Goal: Task Accomplishment & Management: Manage account settings

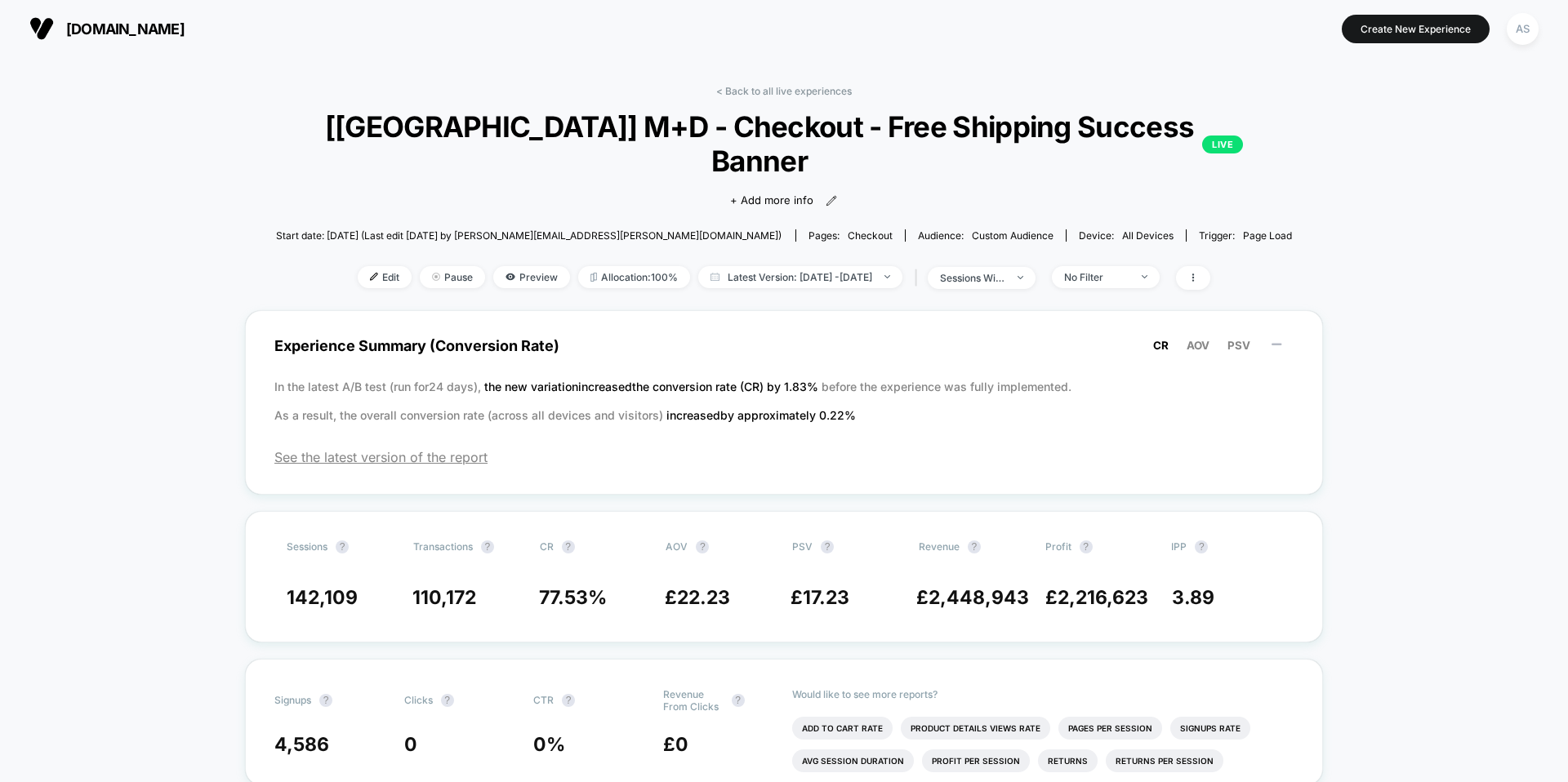
click at [127, 22] on span "[DOMAIN_NAME]" at bounding box center [125, 29] width 119 height 17
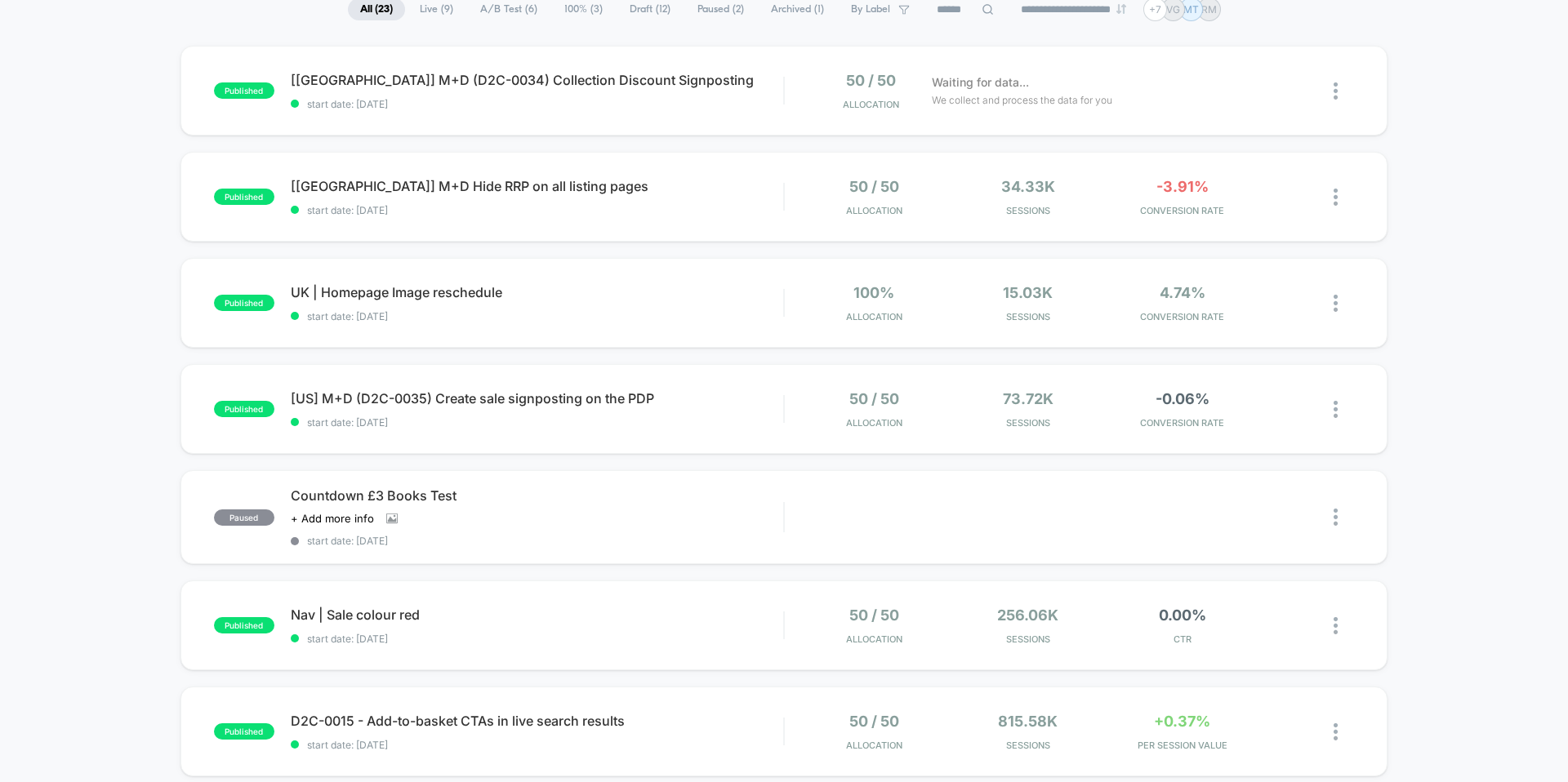
scroll to position [150, 0]
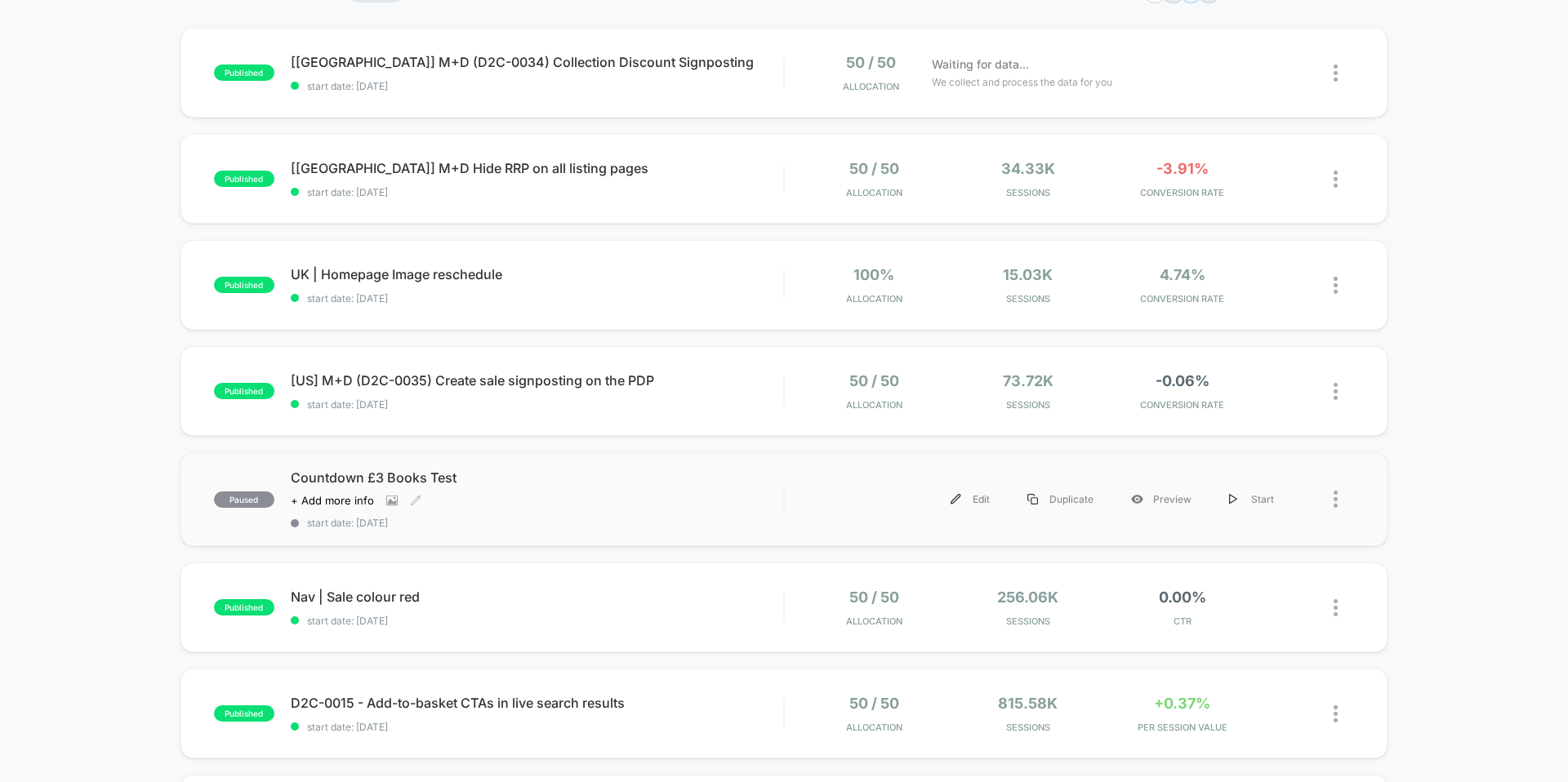
click at [691, 485] on span "Countdown £3 Books Test" at bounding box center [536, 478] width 492 height 16
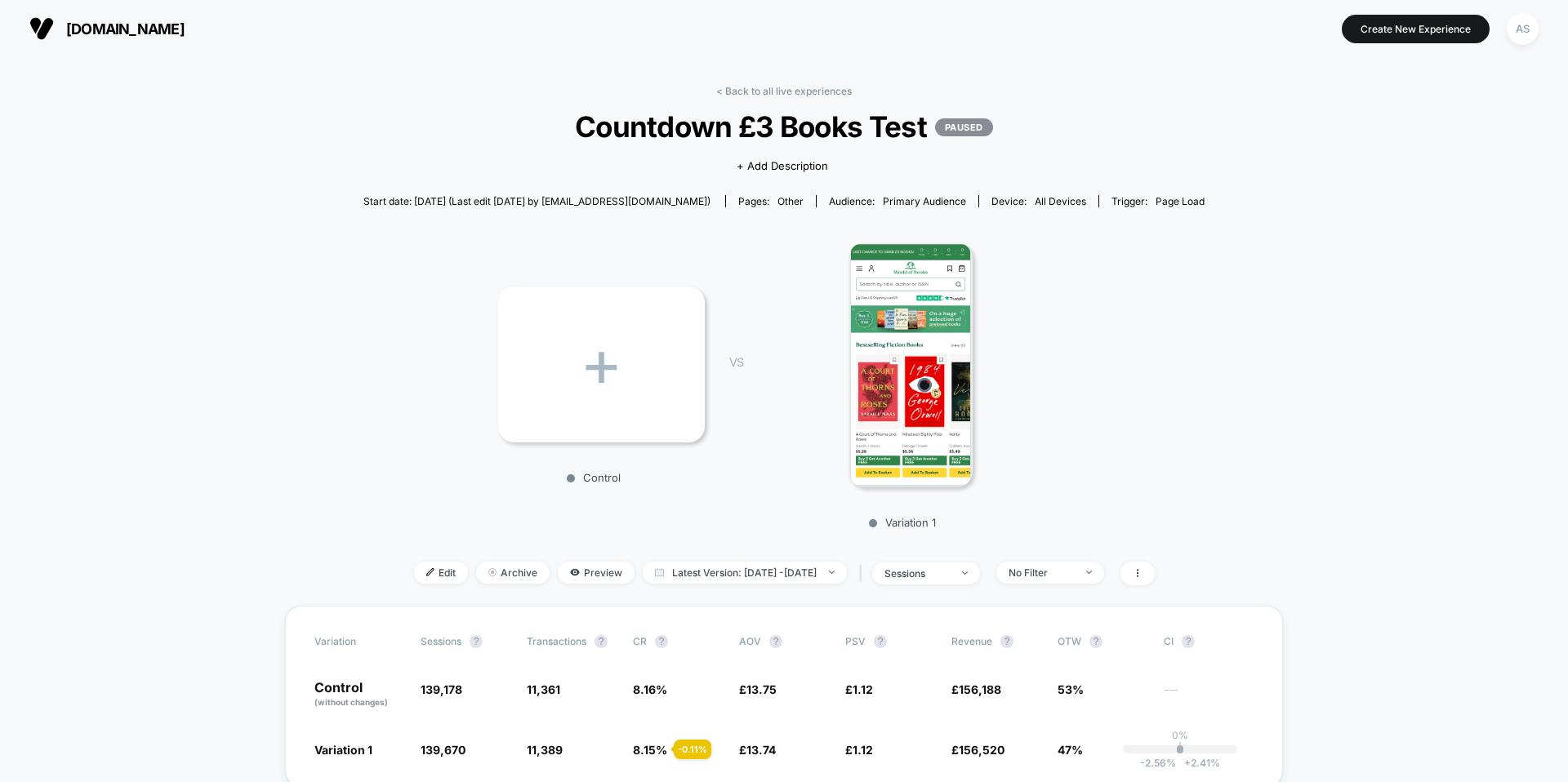
click at [137, 13] on section "[DOMAIN_NAME]" at bounding box center [274, 28] width 498 height 40
click at [149, 25] on span "[DOMAIN_NAME]" at bounding box center [125, 29] width 119 height 17
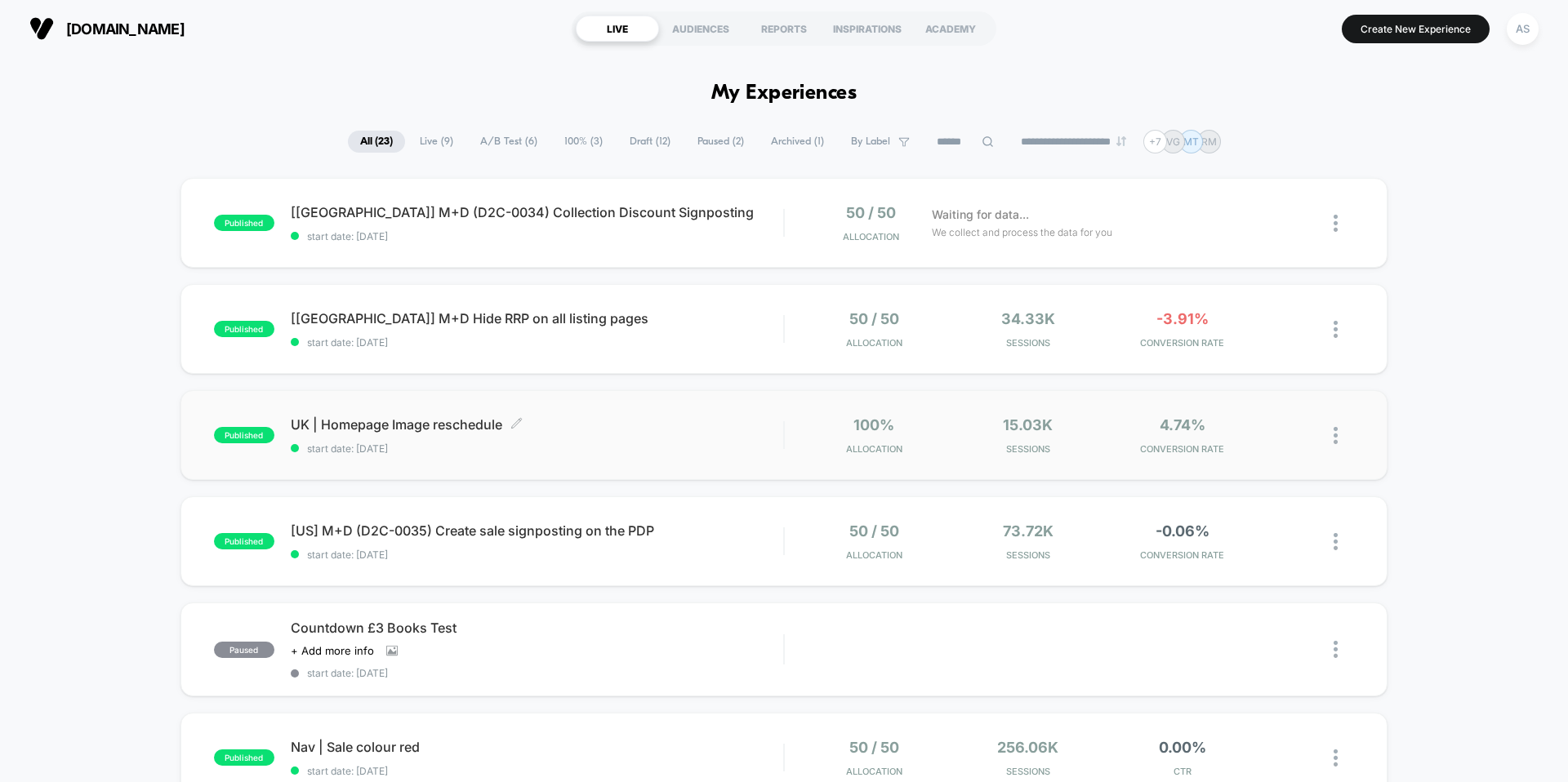
scroll to position [56, 0]
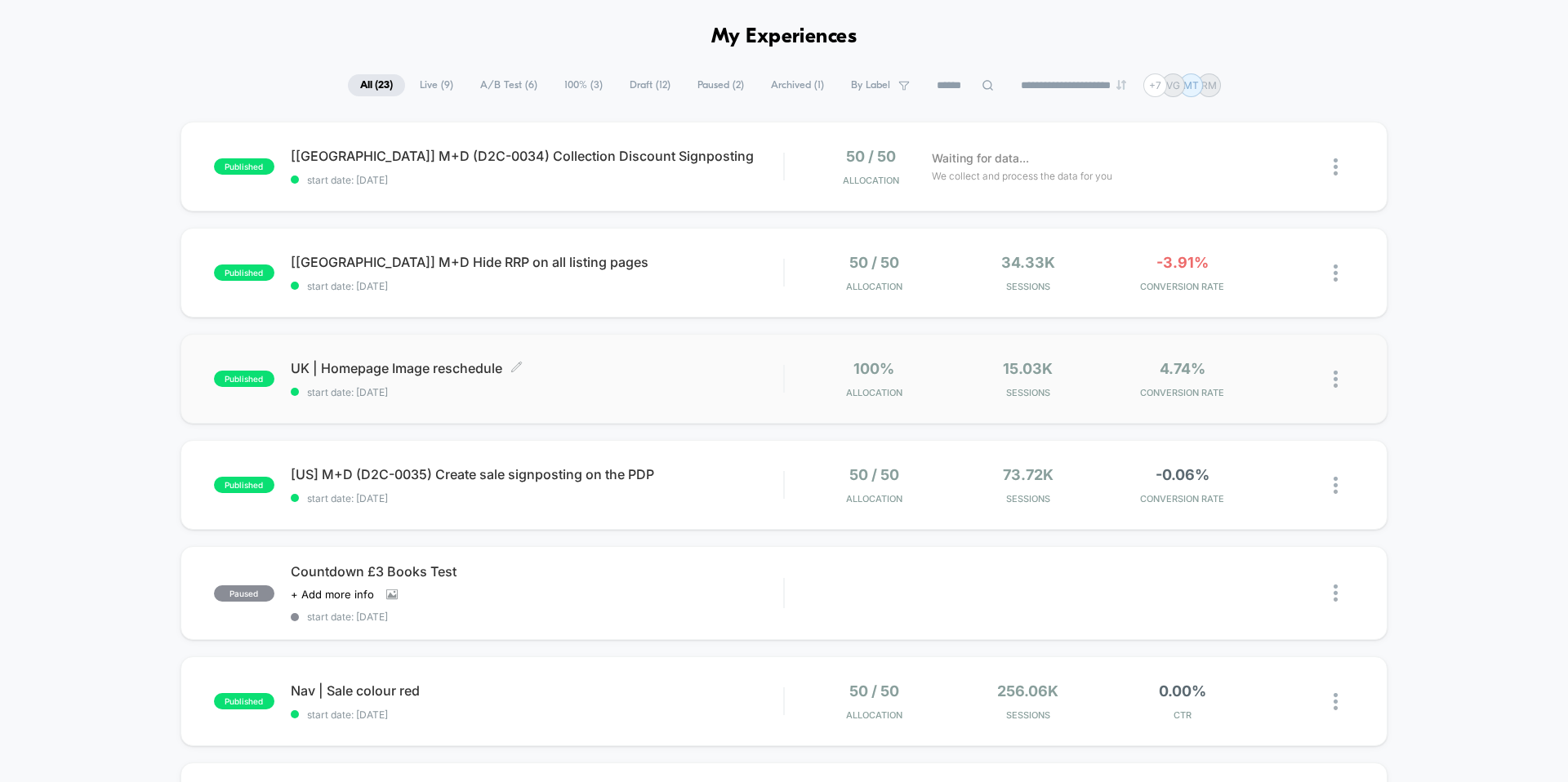
click at [660, 392] on span "start date: [DATE]" at bounding box center [536, 392] width 492 height 12
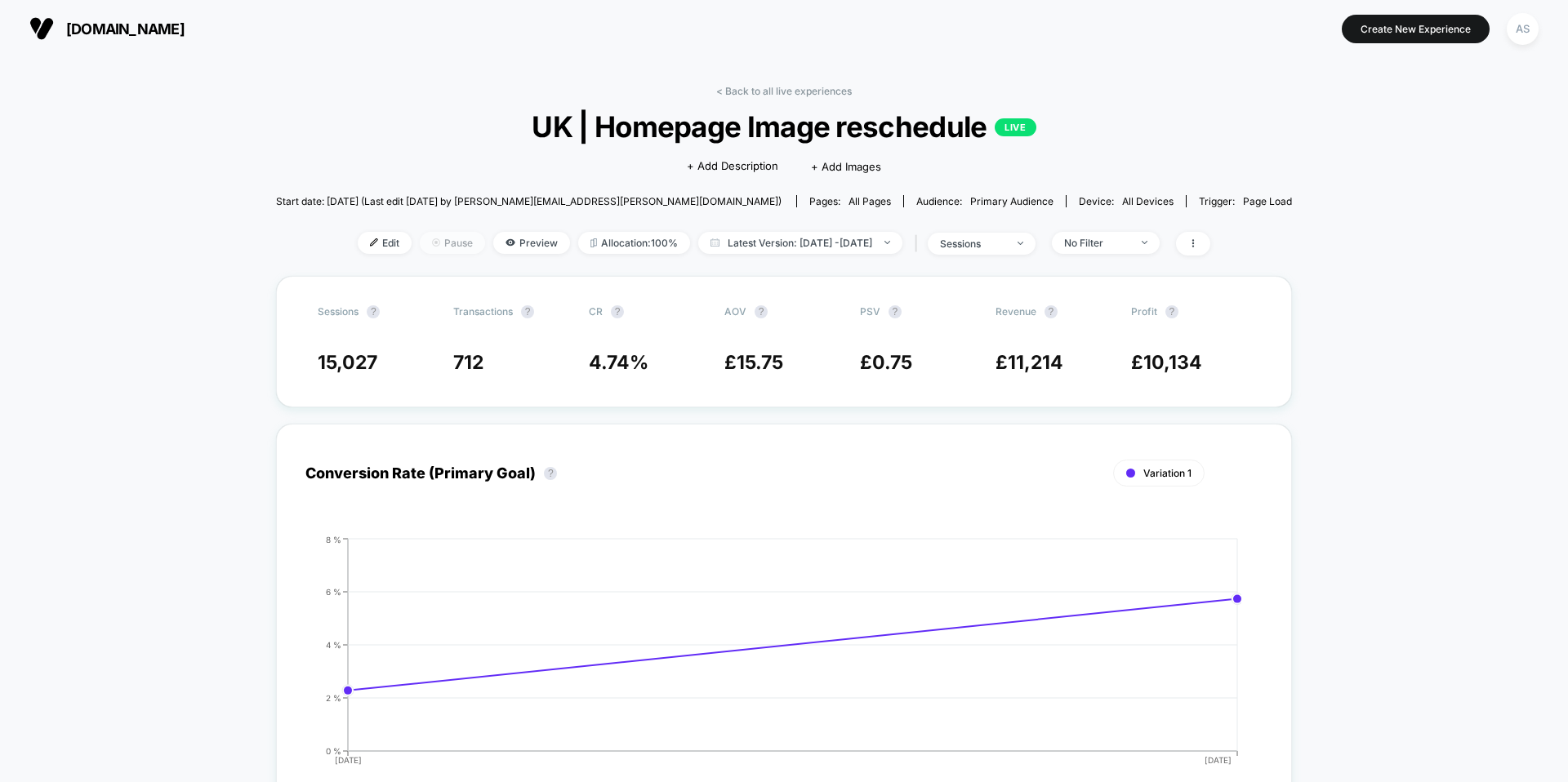
click at [445, 241] on span "Pause" at bounding box center [452, 243] width 65 height 22
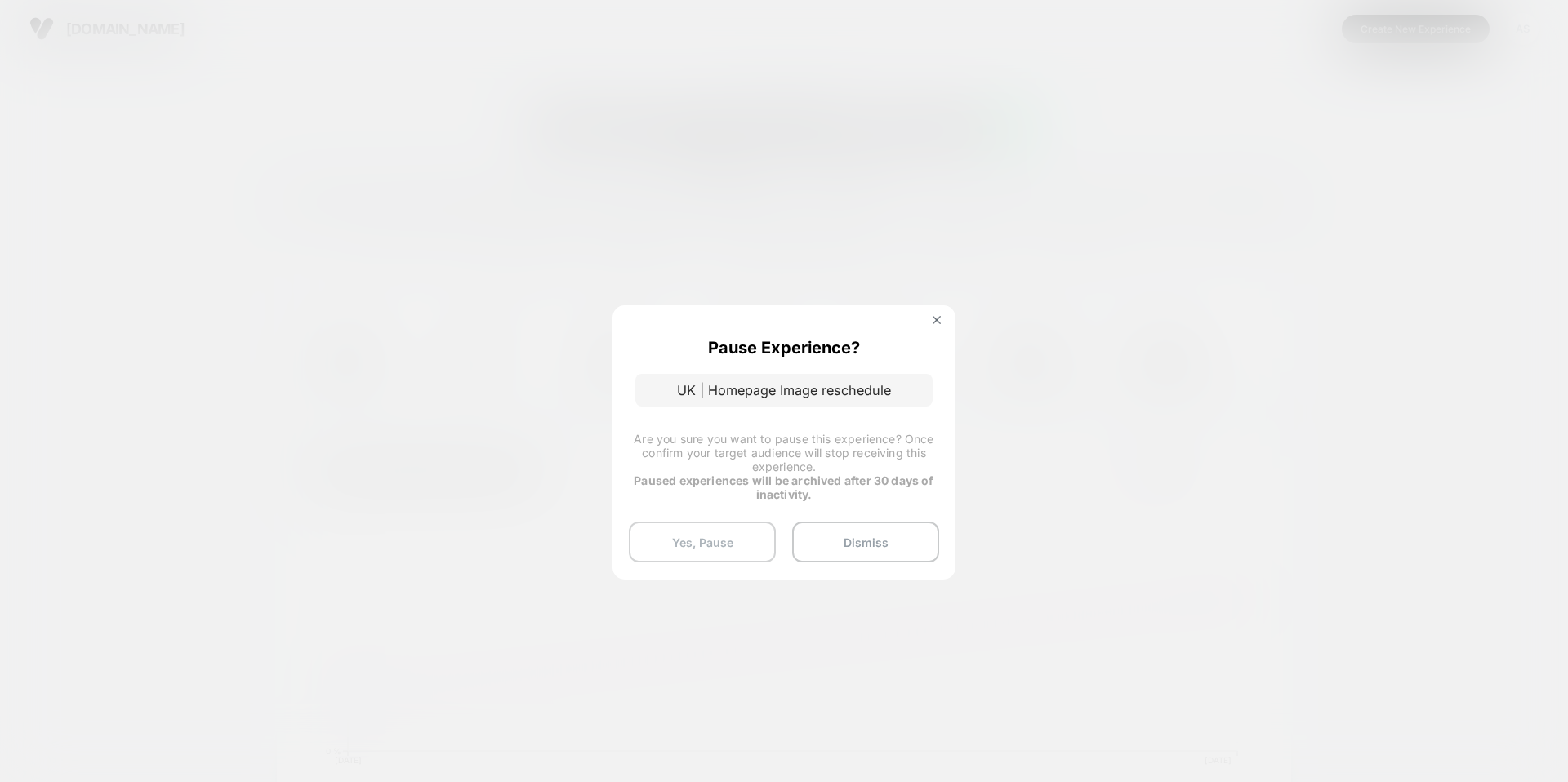
click at [716, 552] on button "Yes, Pause" at bounding box center [702, 542] width 147 height 40
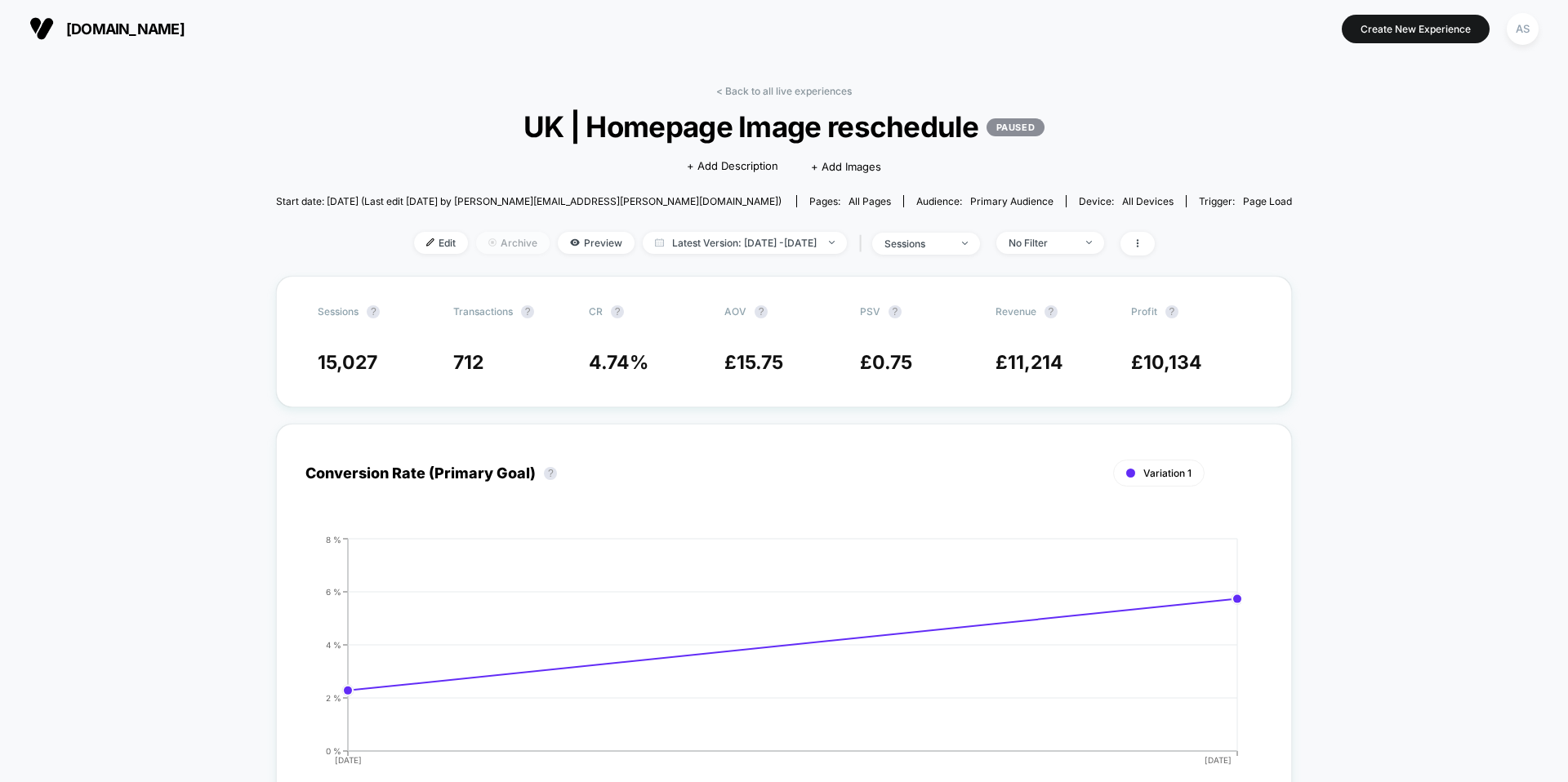
click at [490, 240] on span "Archive" at bounding box center [512, 243] width 73 height 22
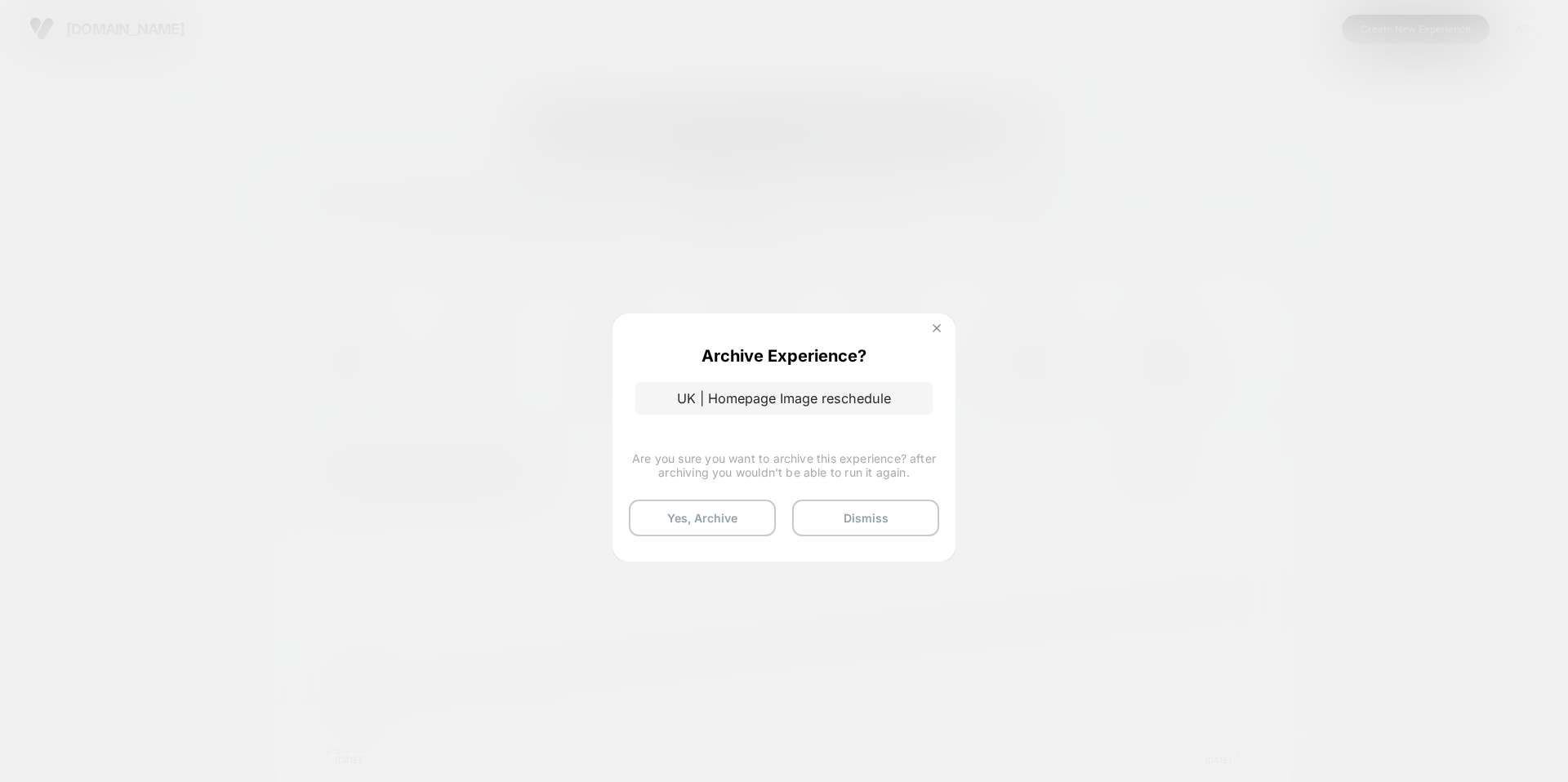
click at [934, 331] on img at bounding box center [937, 328] width 8 height 8
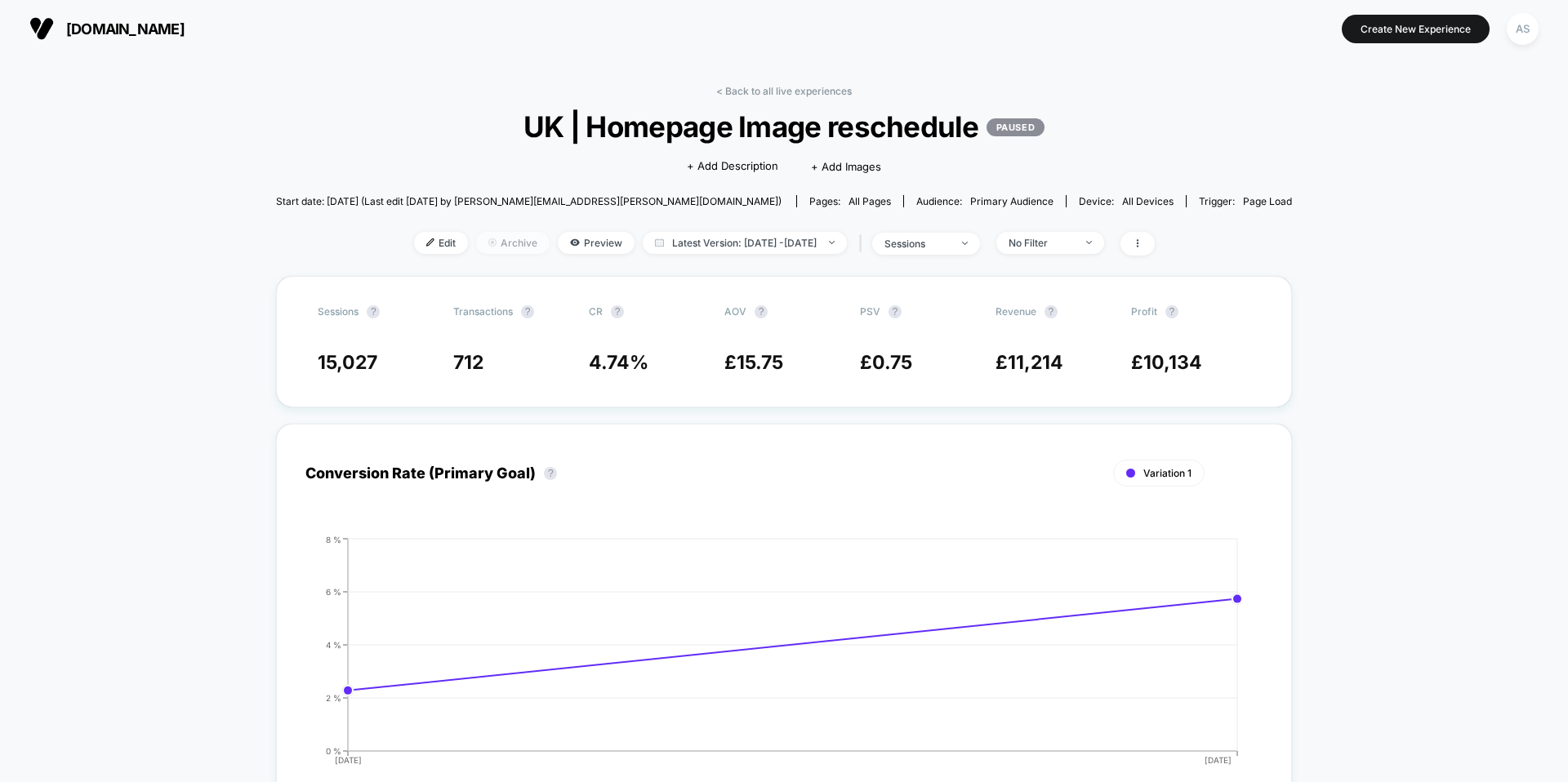
click at [487, 244] on span "Archive" at bounding box center [512, 243] width 73 height 22
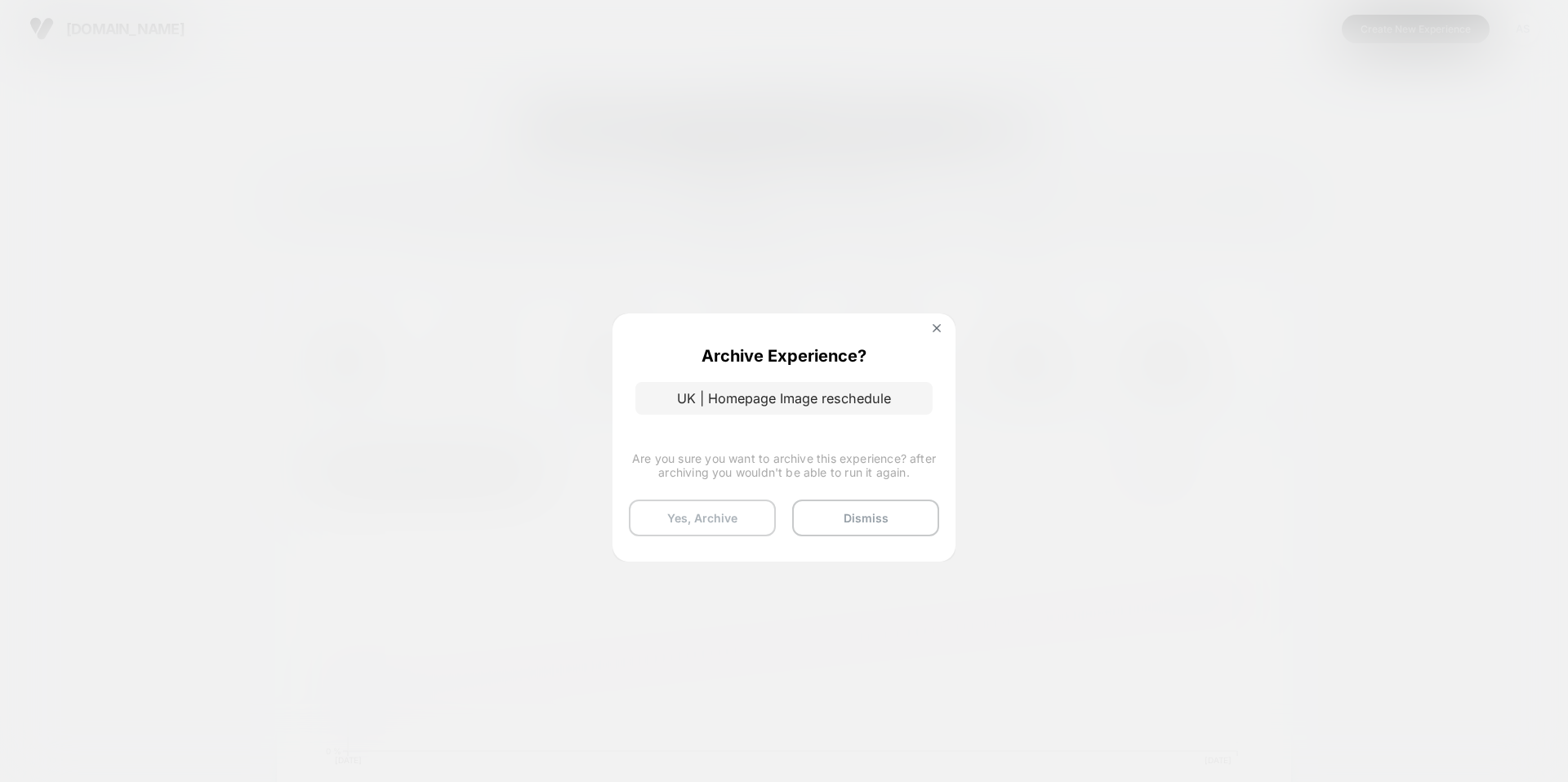
click at [730, 520] on button "Yes, Archive" at bounding box center [702, 518] width 147 height 37
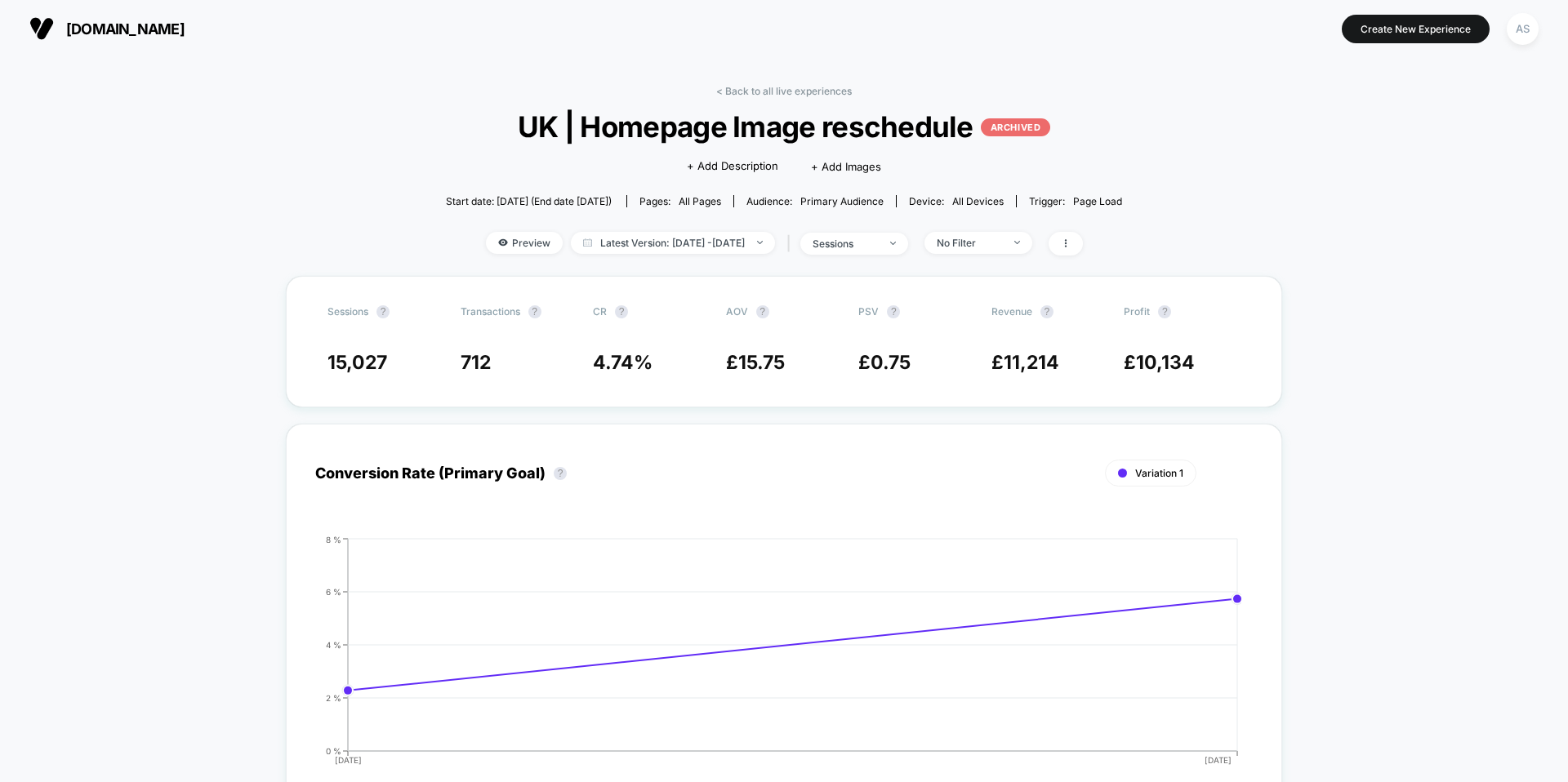
click at [74, 31] on span "[DOMAIN_NAME]" at bounding box center [125, 29] width 119 height 17
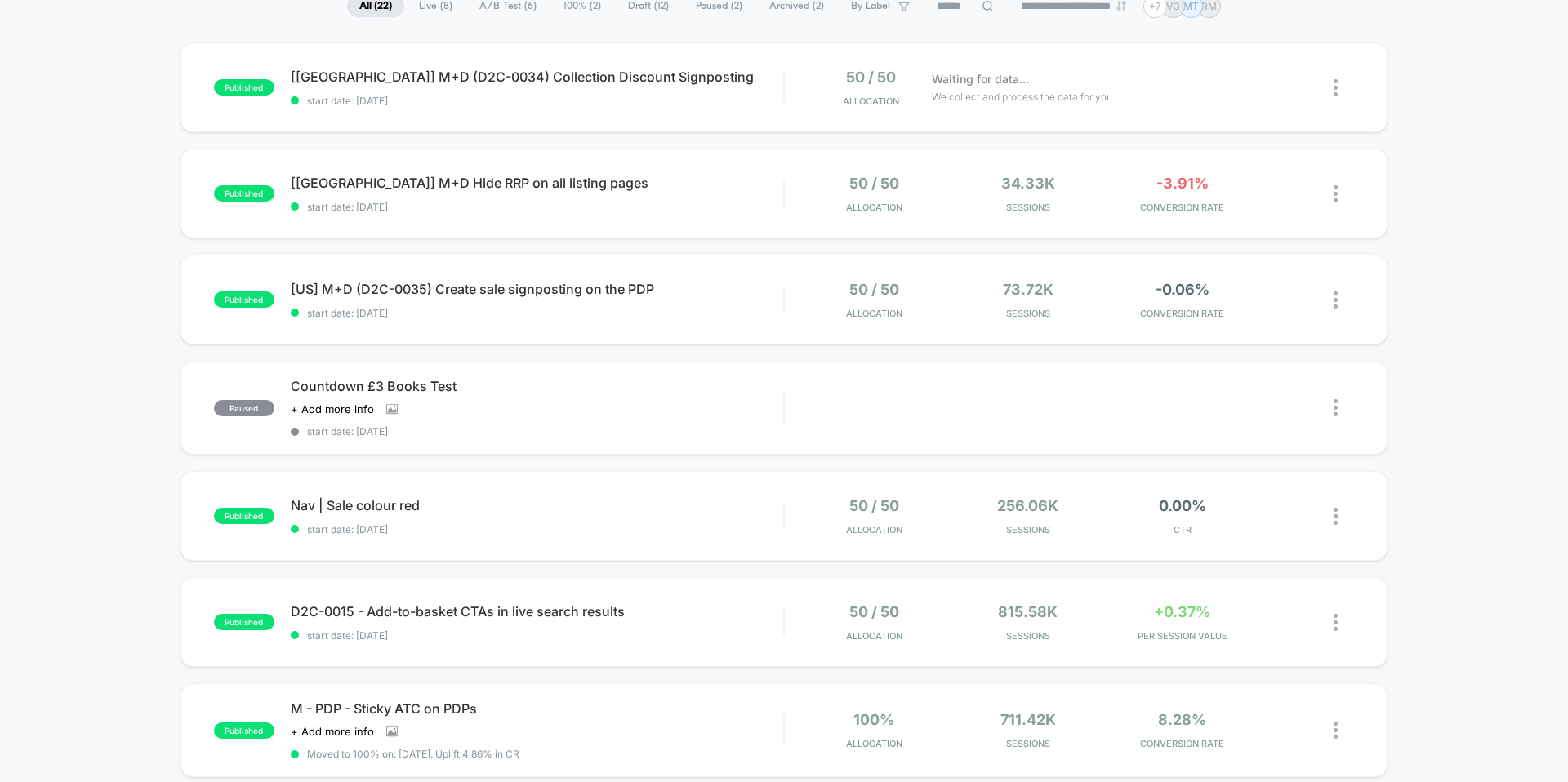
scroll to position [140, 0]
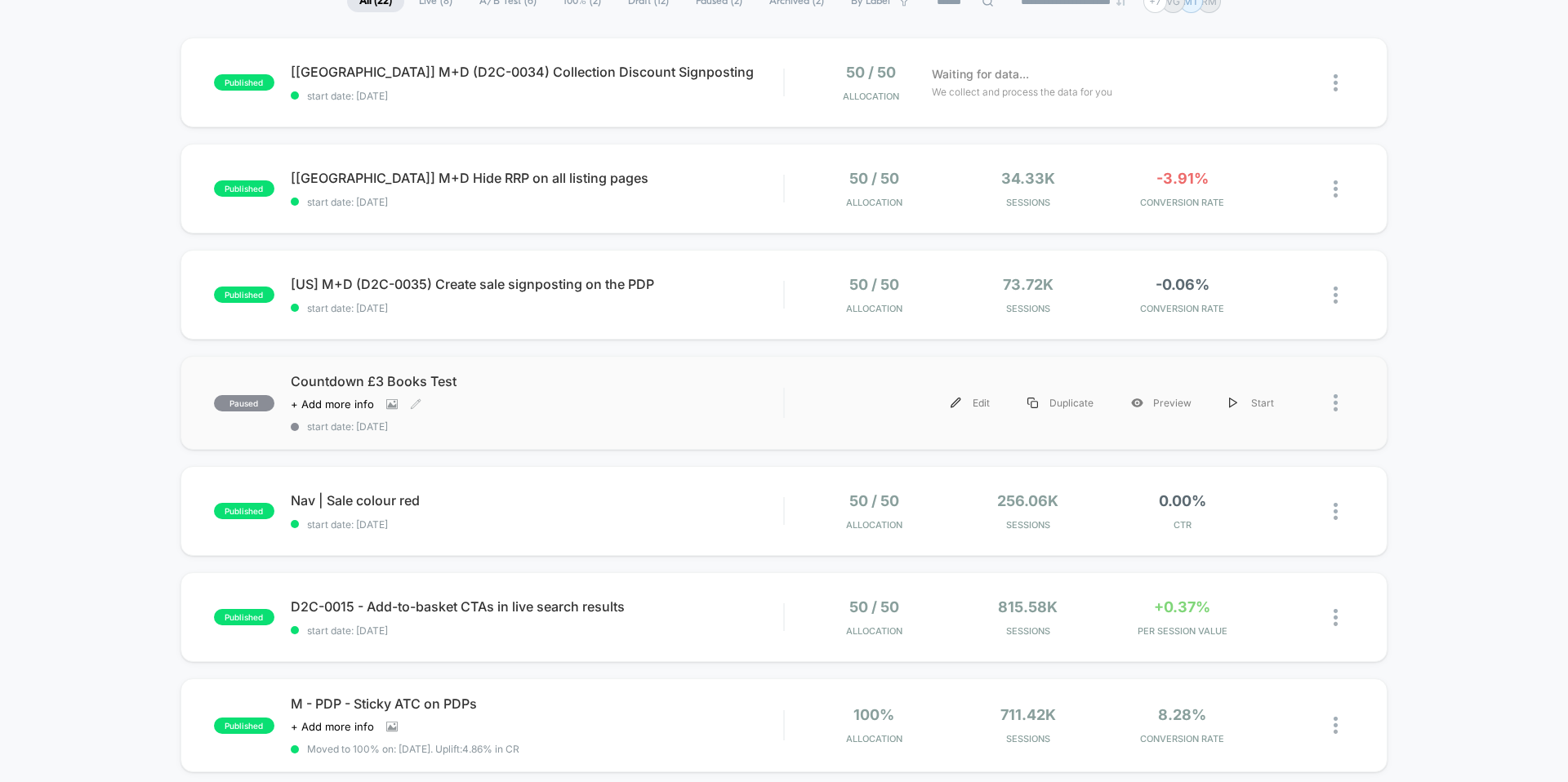
click at [600, 381] on span "Countdown £3 Books Test" at bounding box center [536, 381] width 492 height 16
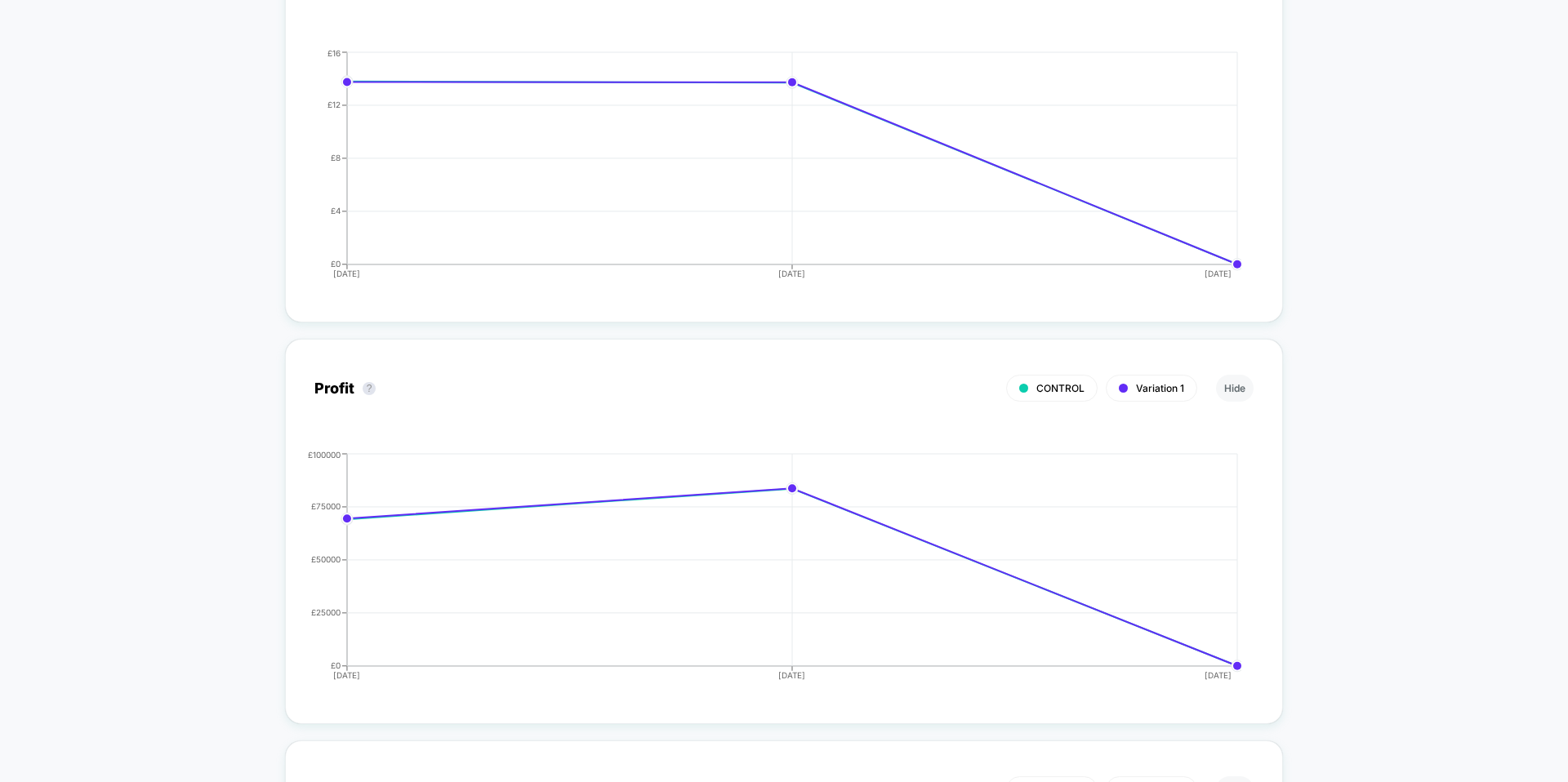
scroll to position [1889, 0]
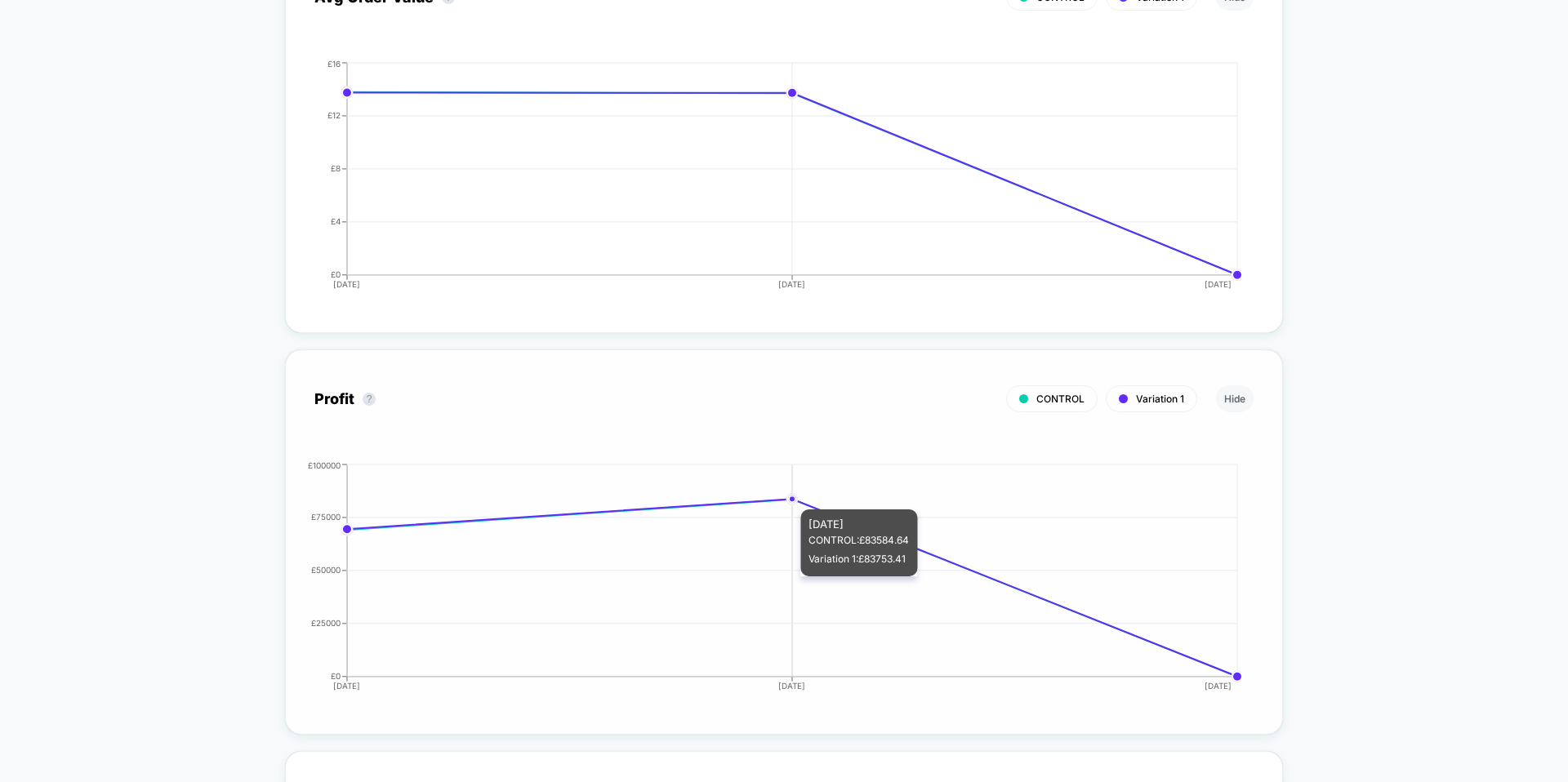
click at [872, 497] on icon "[DATE] [DATE] [DATE] £0 £25000 £50000 £75000 £100000" at bounding box center [767, 582] width 948 height 245
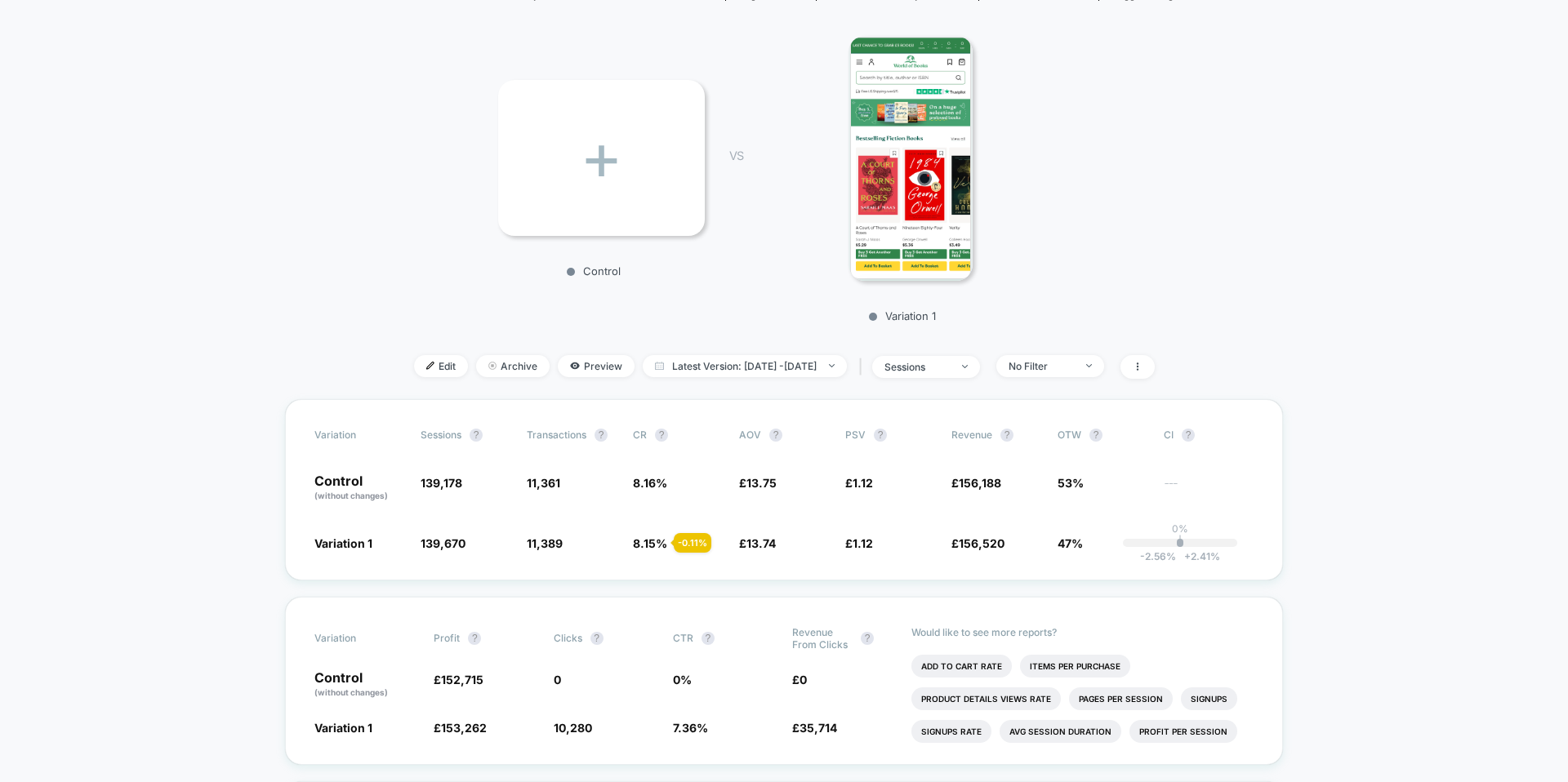
scroll to position [0, 0]
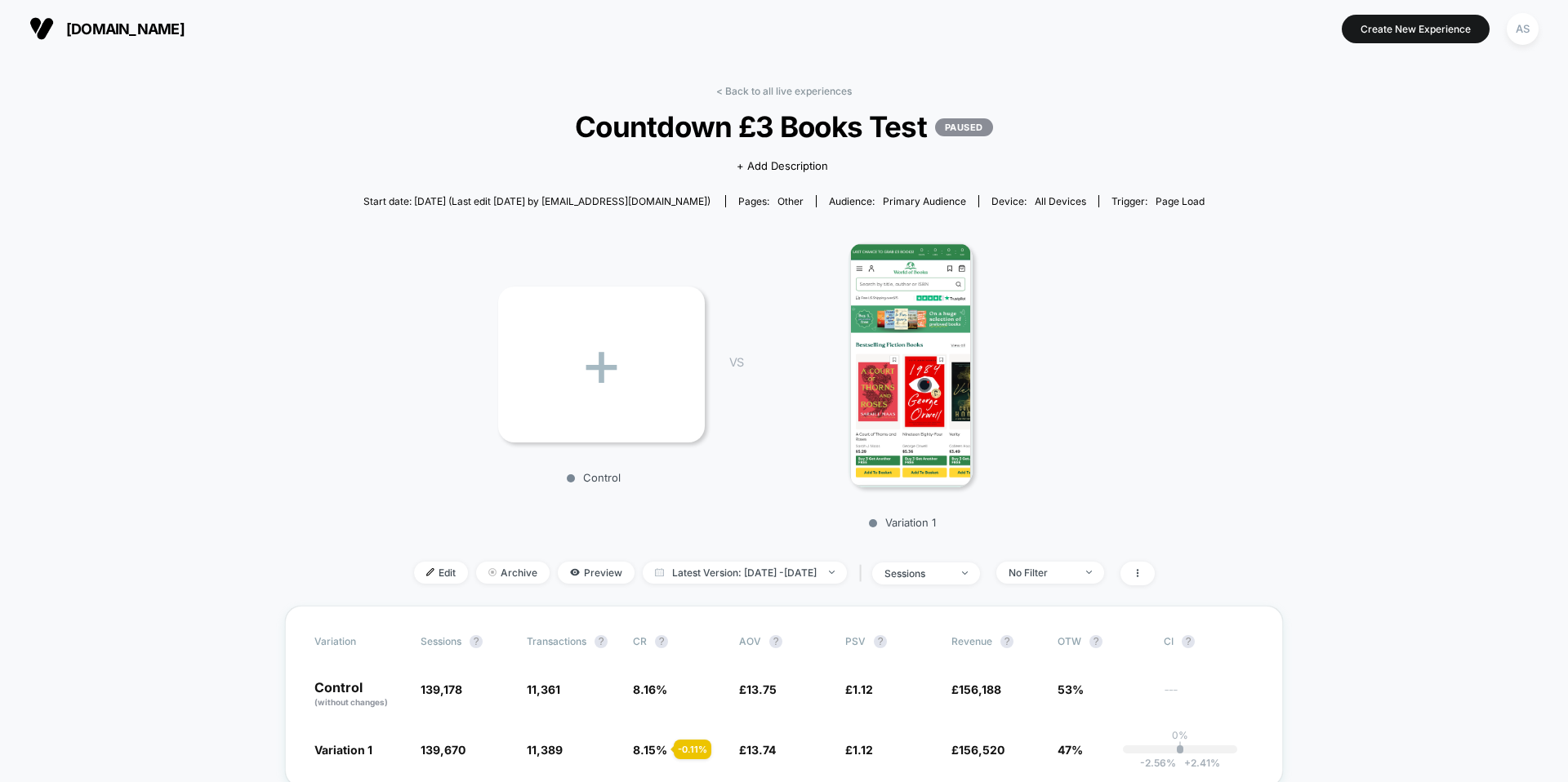
click at [159, 33] on span "[DOMAIN_NAME]" at bounding box center [125, 29] width 119 height 17
